Goal: Navigation & Orientation: Find specific page/section

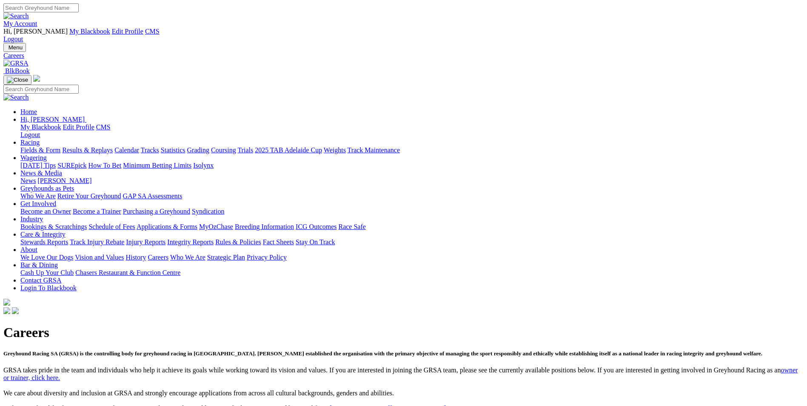
click at [29, 60] on img at bounding box center [15, 64] width 25 height 8
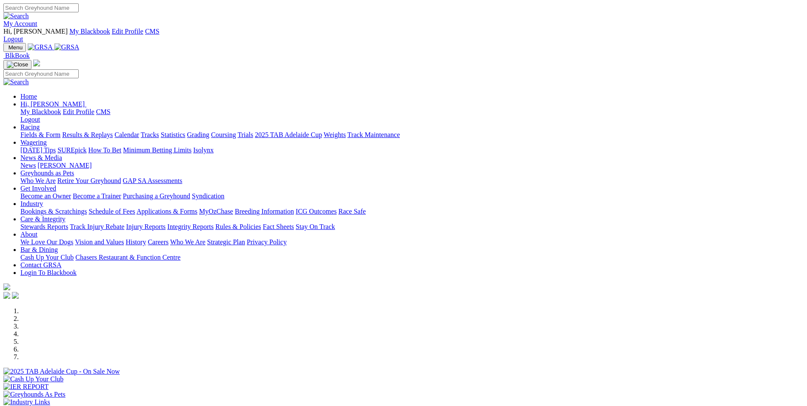
scroll to position [170, 0]
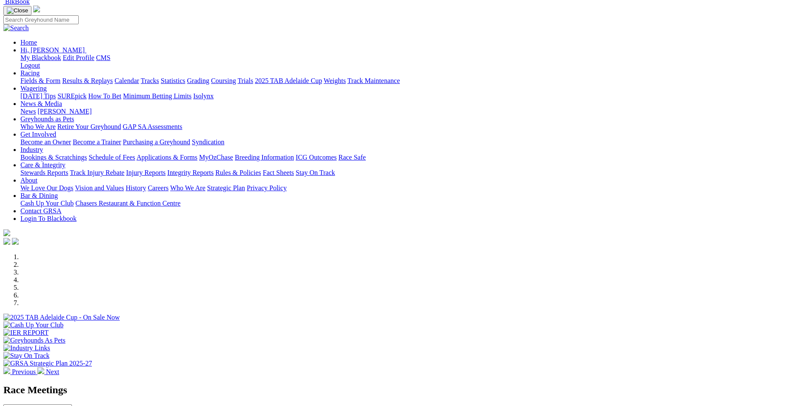
scroll to position [0, 0]
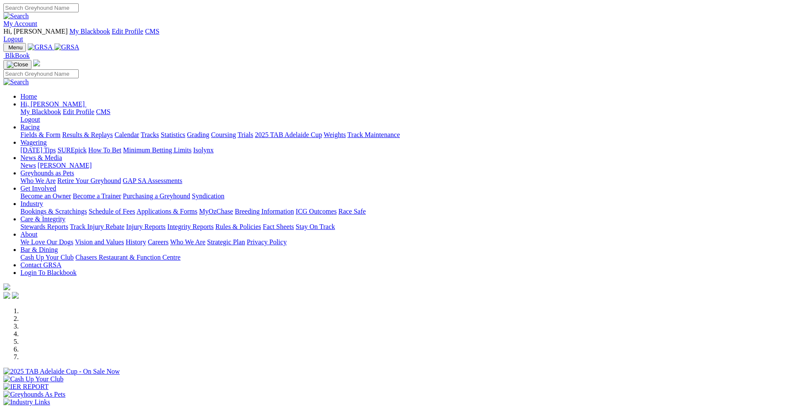
click at [80, 43] on img at bounding box center [66, 47] width 25 height 8
